Goal: Navigation & Orientation: Find specific page/section

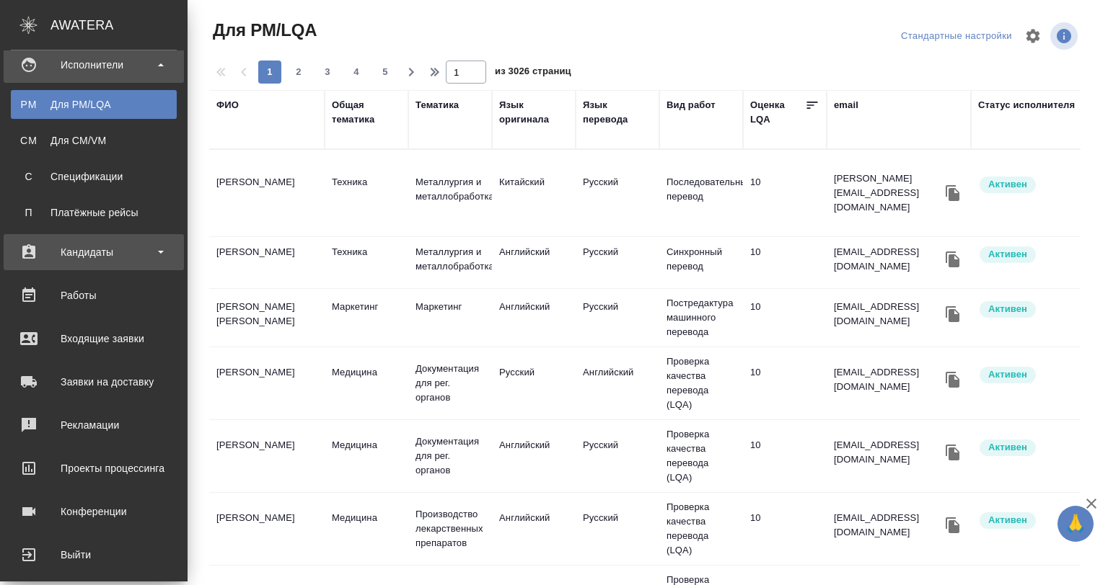
scroll to position [348, 0]
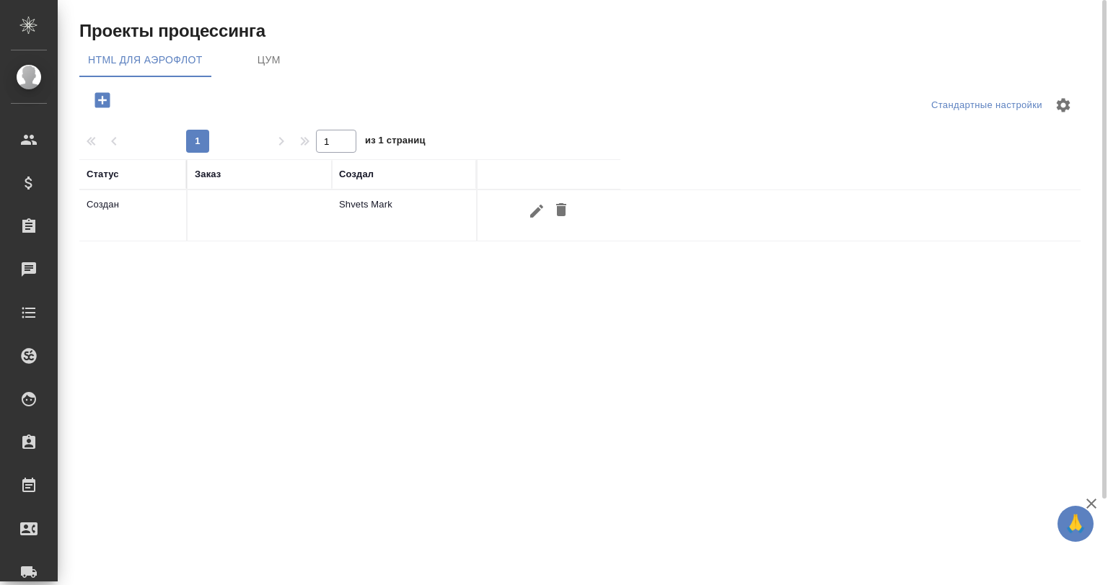
click at [265, 61] on span "ЦУМ" at bounding box center [269, 60] width 98 height 18
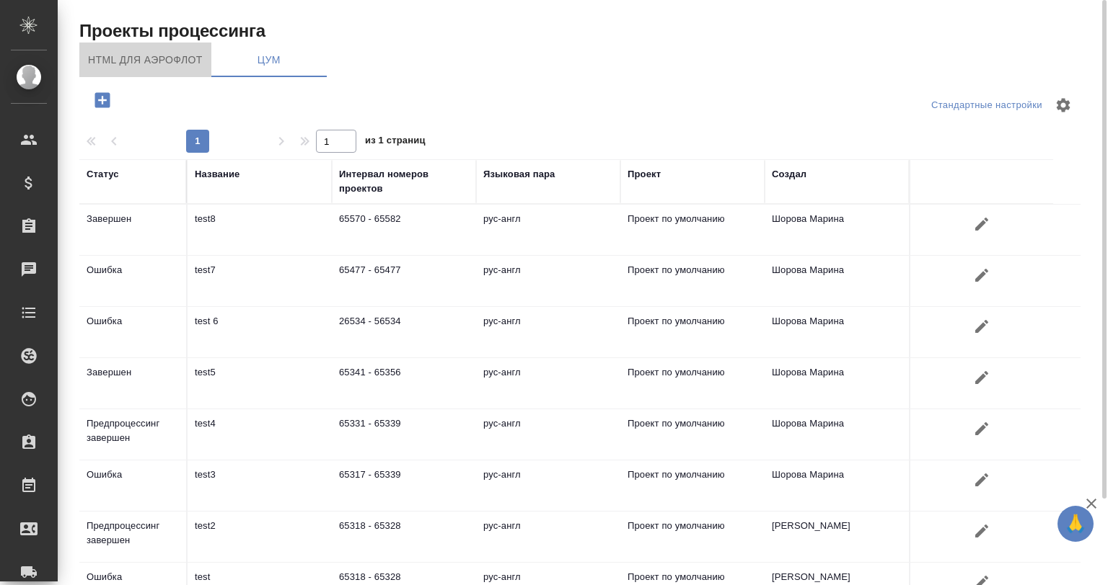
click at [165, 61] on span "HTML для аэрофлот" at bounding box center [145, 60] width 115 height 18
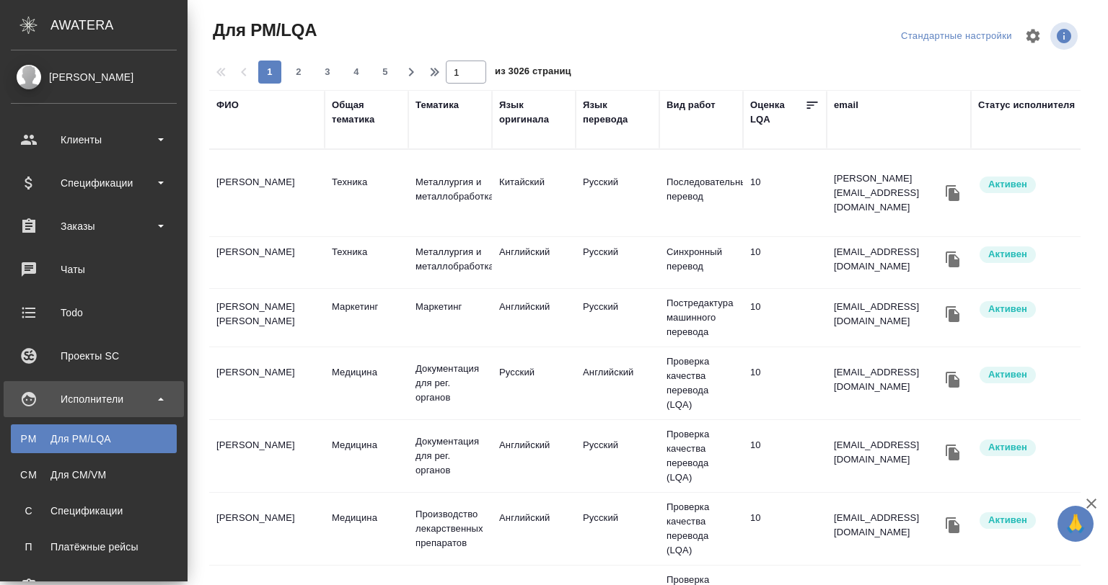
scroll to position [348, 0]
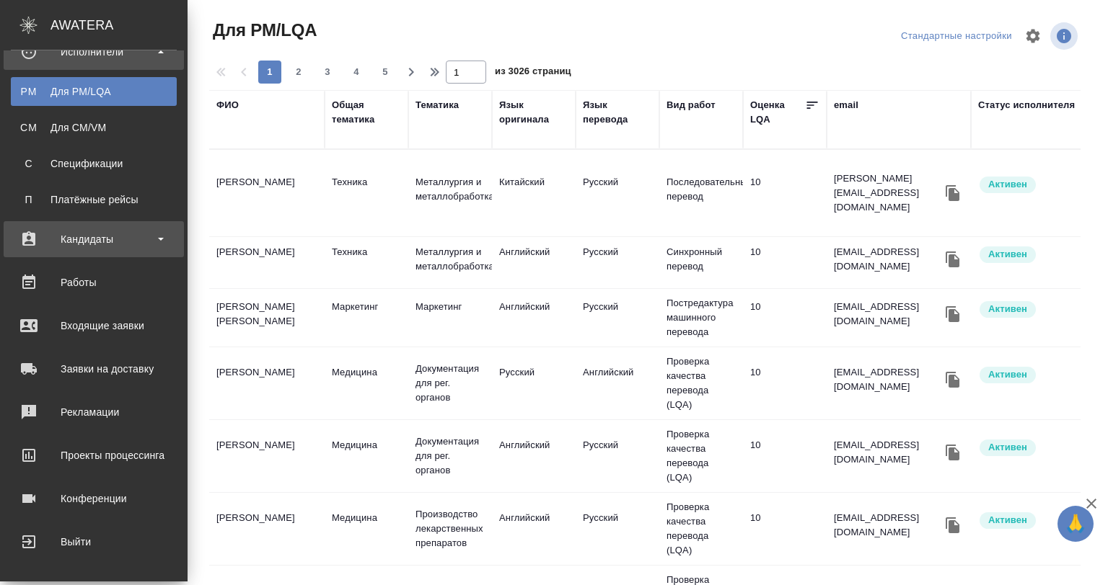
click at [143, 236] on div "Кандидаты" at bounding box center [94, 240] width 166 height 22
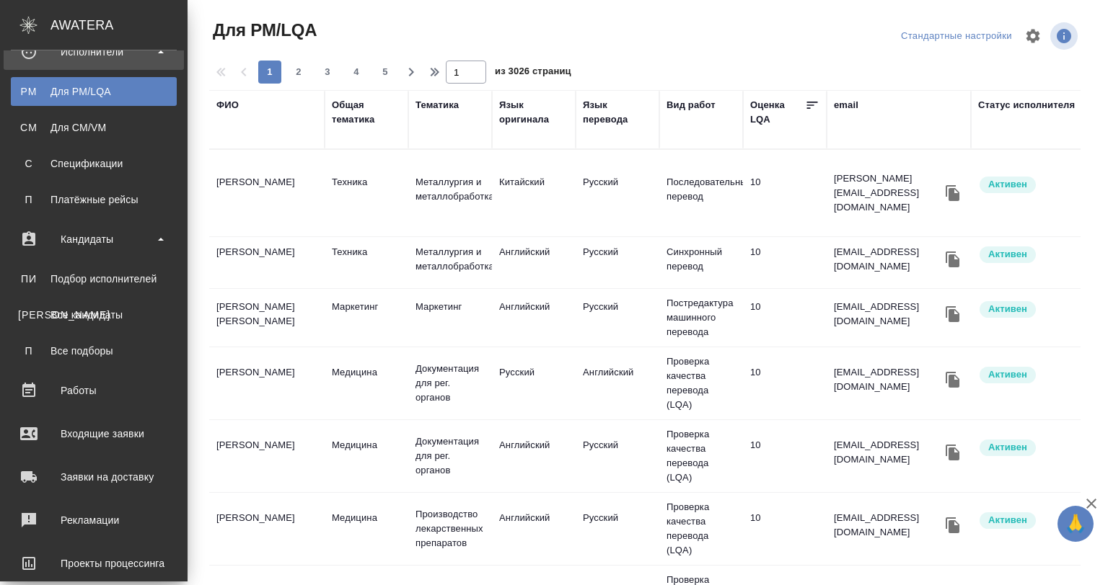
scroll to position [252, 0]
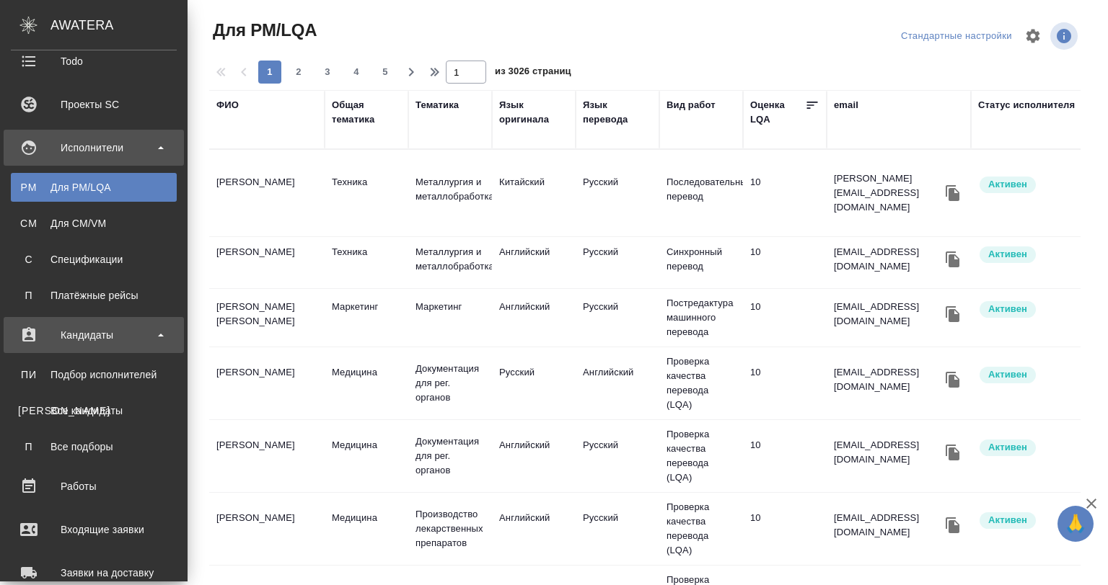
click at [153, 327] on div "Кандидаты" at bounding box center [94, 335] width 166 height 22
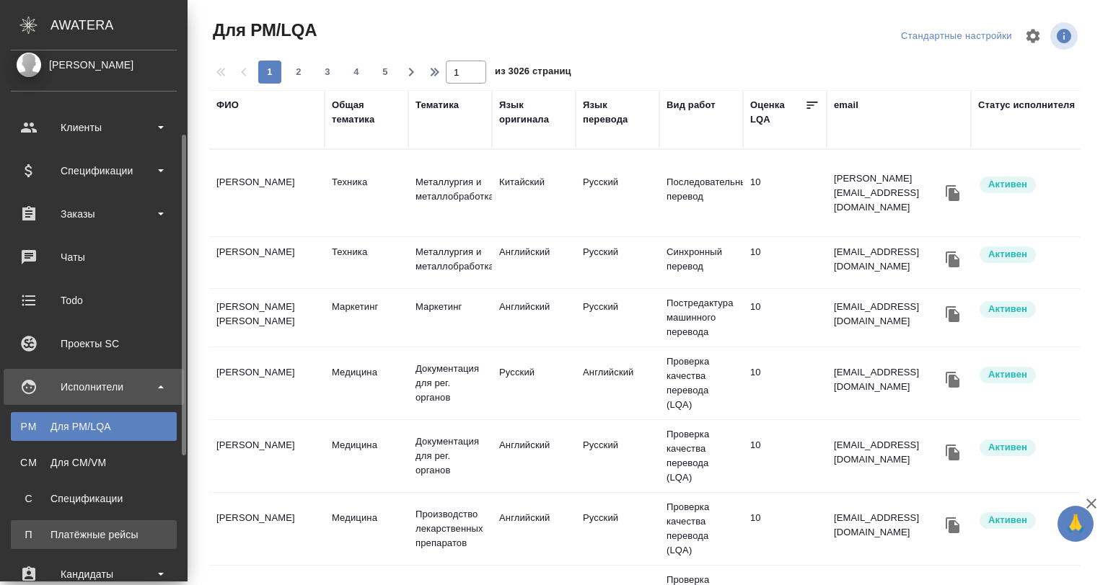
scroll to position [61, 0]
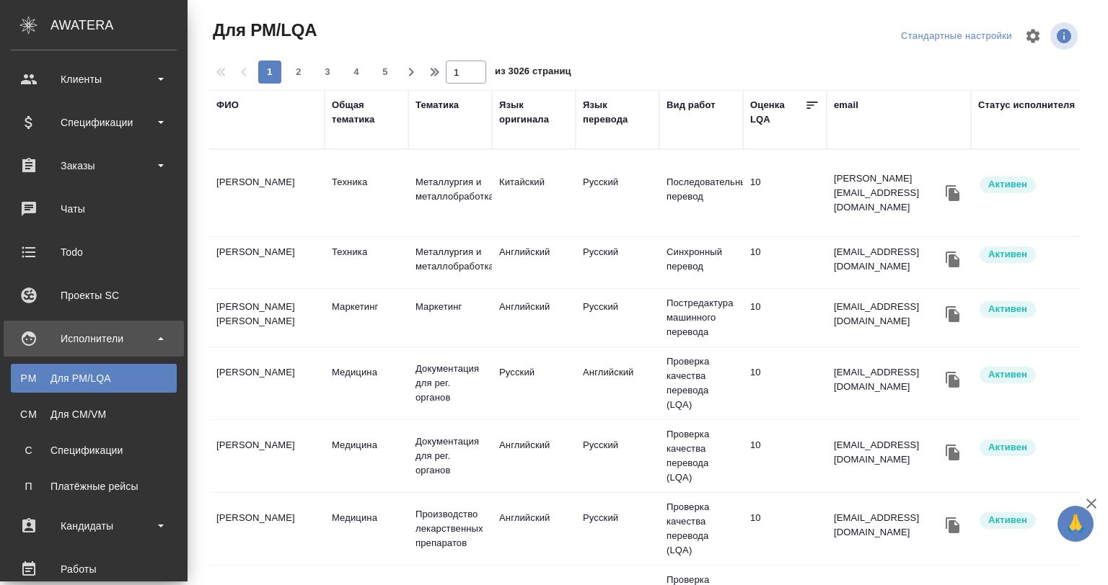
click at [153, 334] on div "Исполнители" at bounding box center [94, 339] width 166 height 22
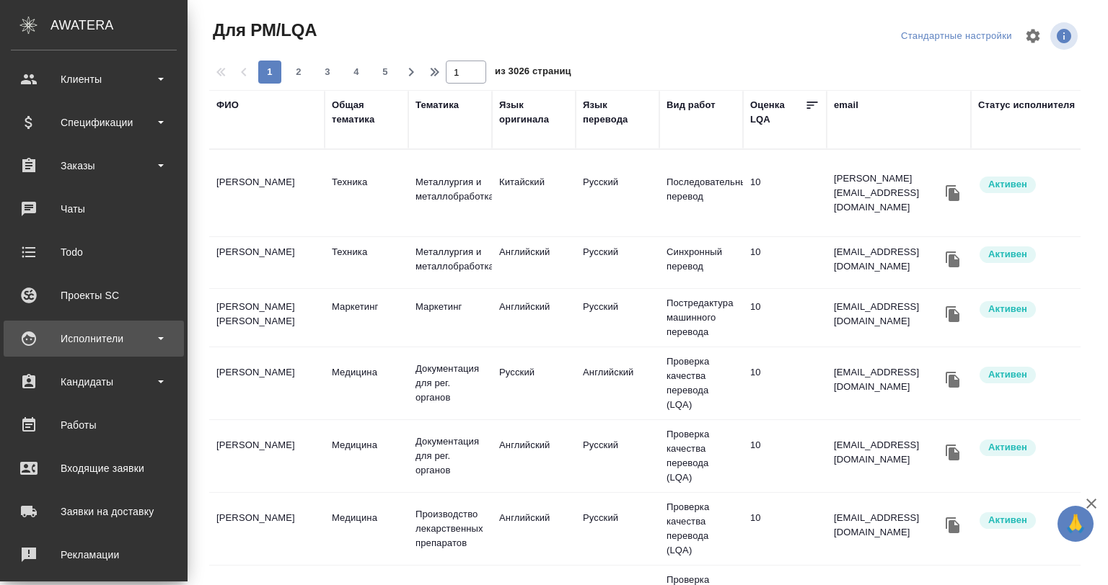
click at [153, 334] on div "Исполнители" at bounding box center [94, 339] width 166 height 22
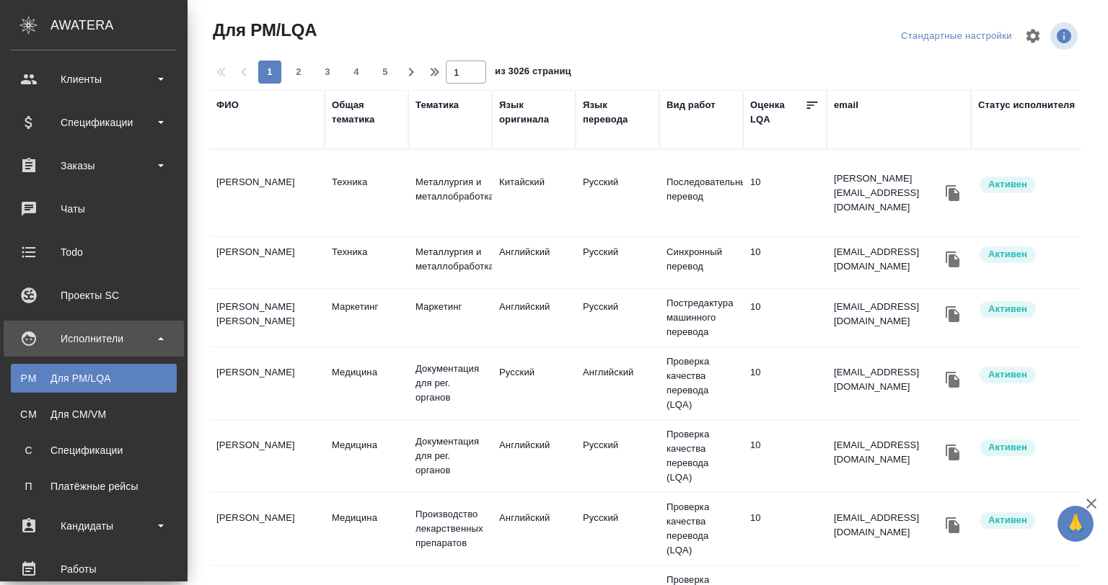
click at [153, 334] on div "Исполнители" at bounding box center [94, 339] width 166 height 22
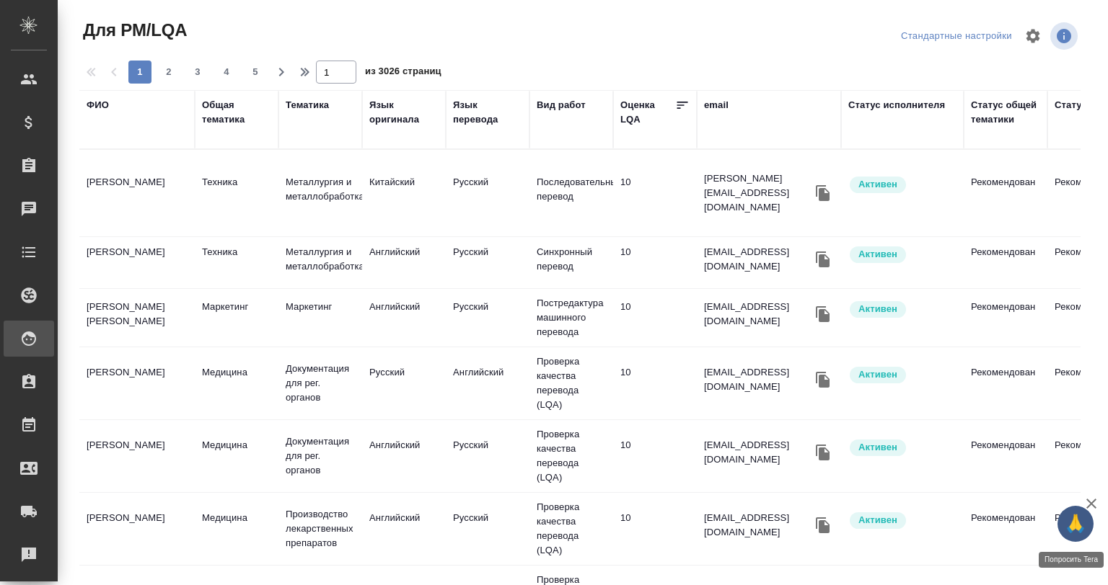
drag, startPoint x: 1084, startPoint y: 502, endPoint x: 1081, endPoint y: 531, distance: 29.8
click at [1081, 531] on div "🙏" at bounding box center [1075, 524] width 36 height 36
click at [1081, 531] on span "🙏" at bounding box center [1075, 524] width 25 height 30
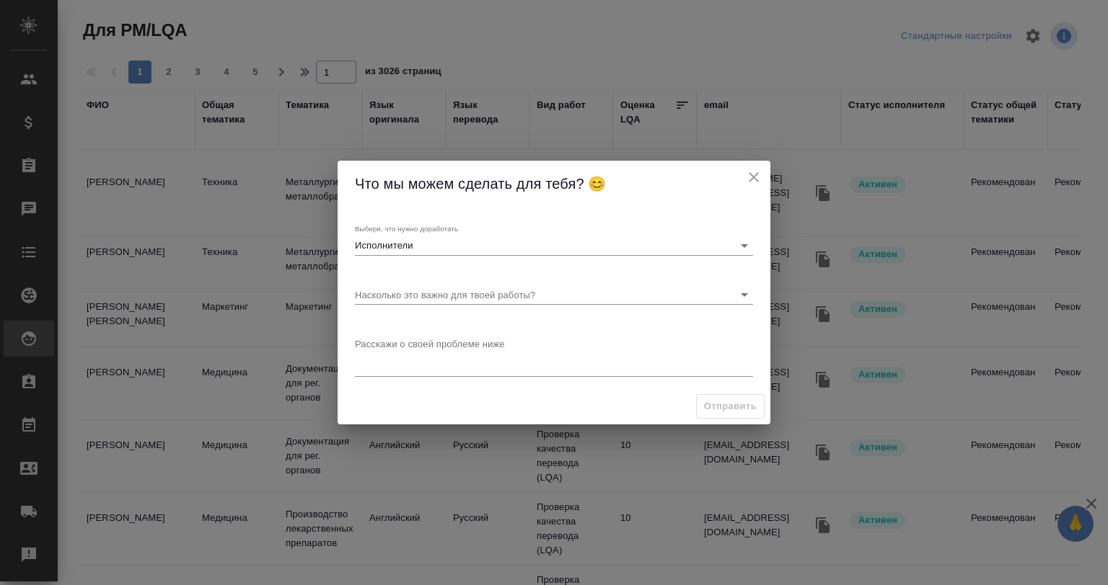
click at [421, 236] on body "🙏 .cls-1 fill:#fff; AWATERA Gvozdikov Andrey Клиенты Спецификации Заказы 0 Чаты…" at bounding box center [554, 351] width 1108 height 702
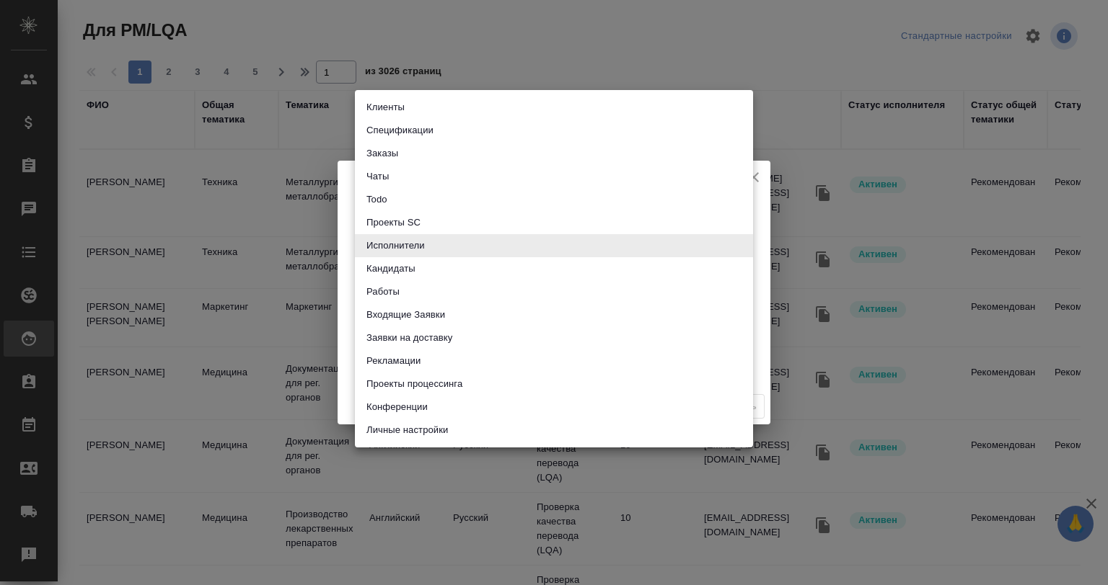
click at [757, 179] on div at bounding box center [554, 292] width 1108 height 585
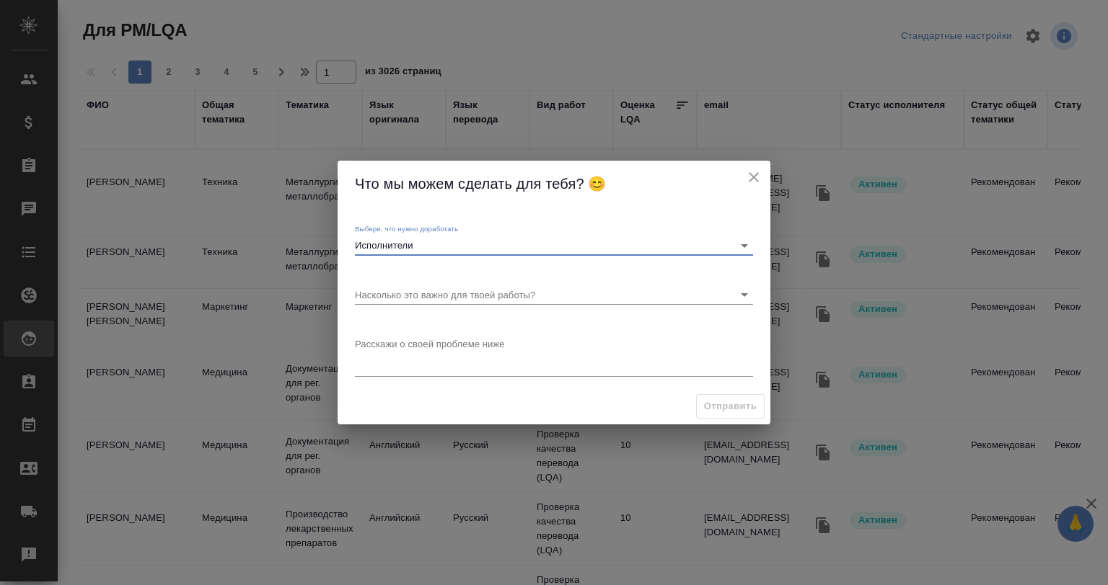
click at [750, 174] on icon "close" at bounding box center [753, 177] width 10 height 10
